Goal: Find specific page/section: Find specific page/section

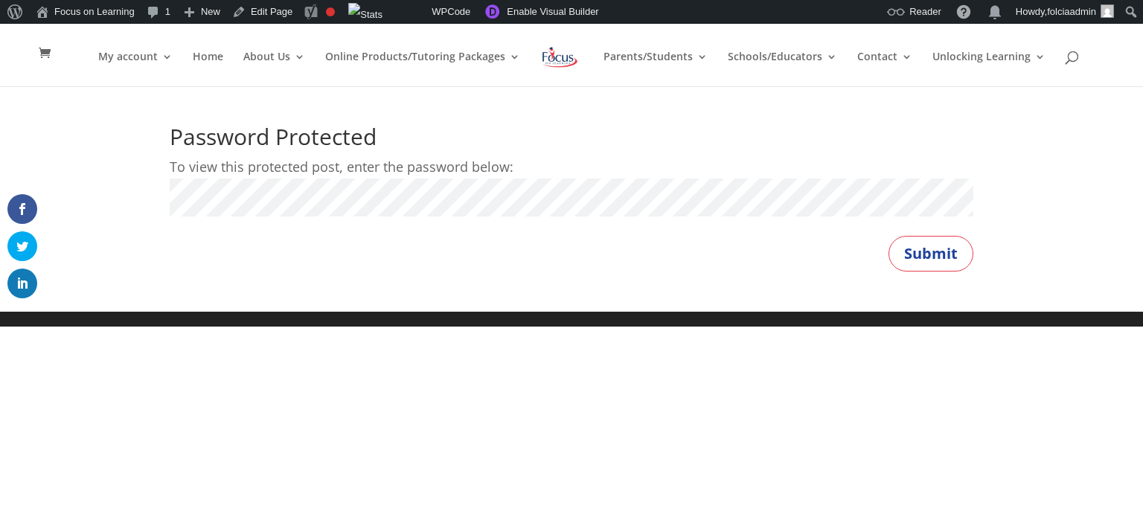
click at [888, 236] on button "Submit" at bounding box center [930, 254] width 85 height 36
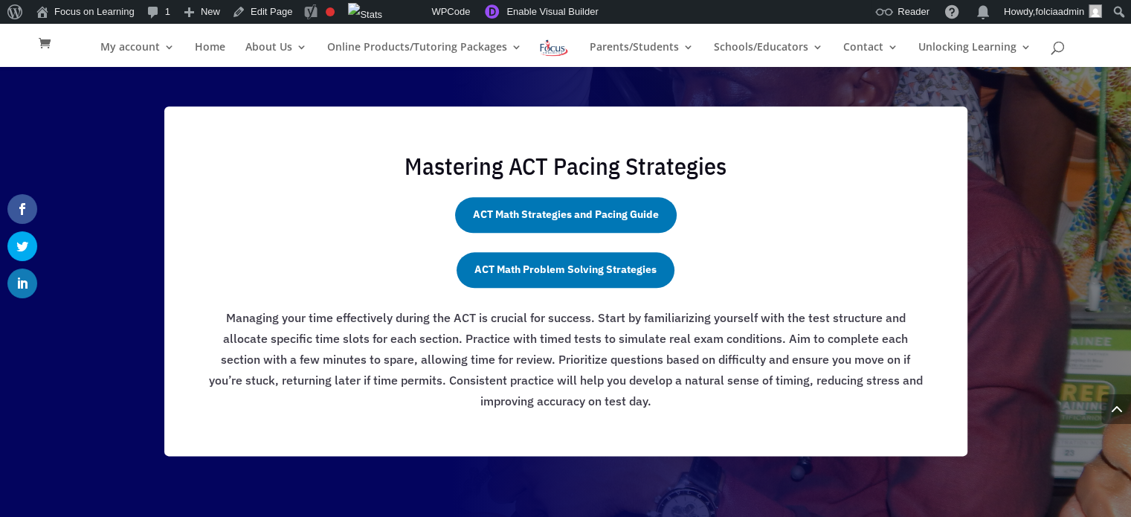
scroll to position [1686, 0]
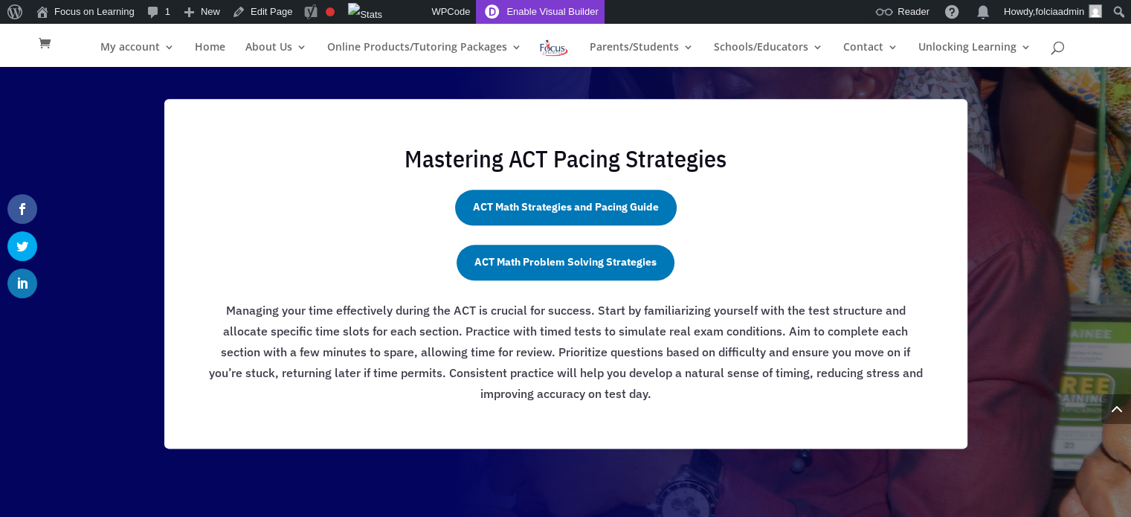
click at [524, 11] on link "Enable Visual Builder" at bounding box center [540, 12] width 128 height 24
